Goal: Task Accomplishment & Management: Manage account settings

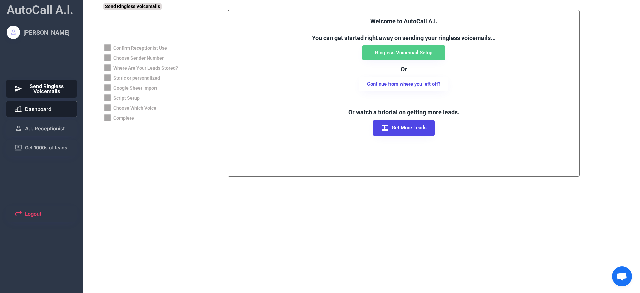
click at [44, 113] on button "Dashboard" at bounding box center [41, 109] width 71 height 16
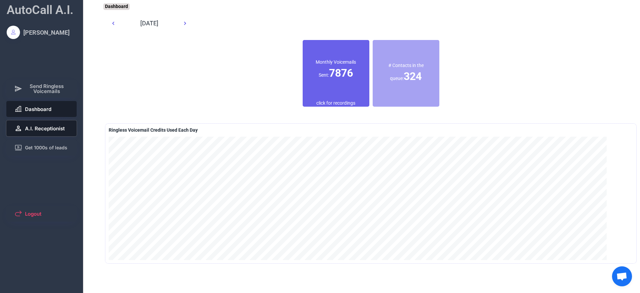
click at [43, 126] on span "A.I. Receptionist" at bounding box center [45, 128] width 40 height 5
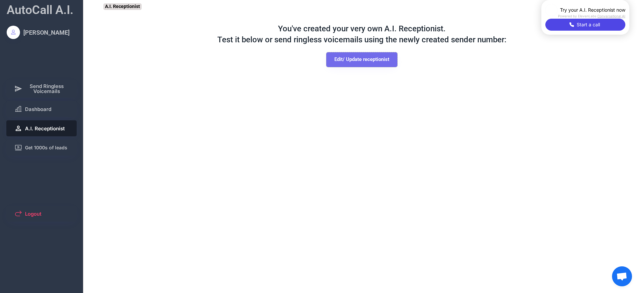
click at [345, 61] on button "Edit/ Update receptionist" at bounding box center [362, 59] width 71 height 15
